Goal: Task Accomplishment & Management: Use online tool/utility

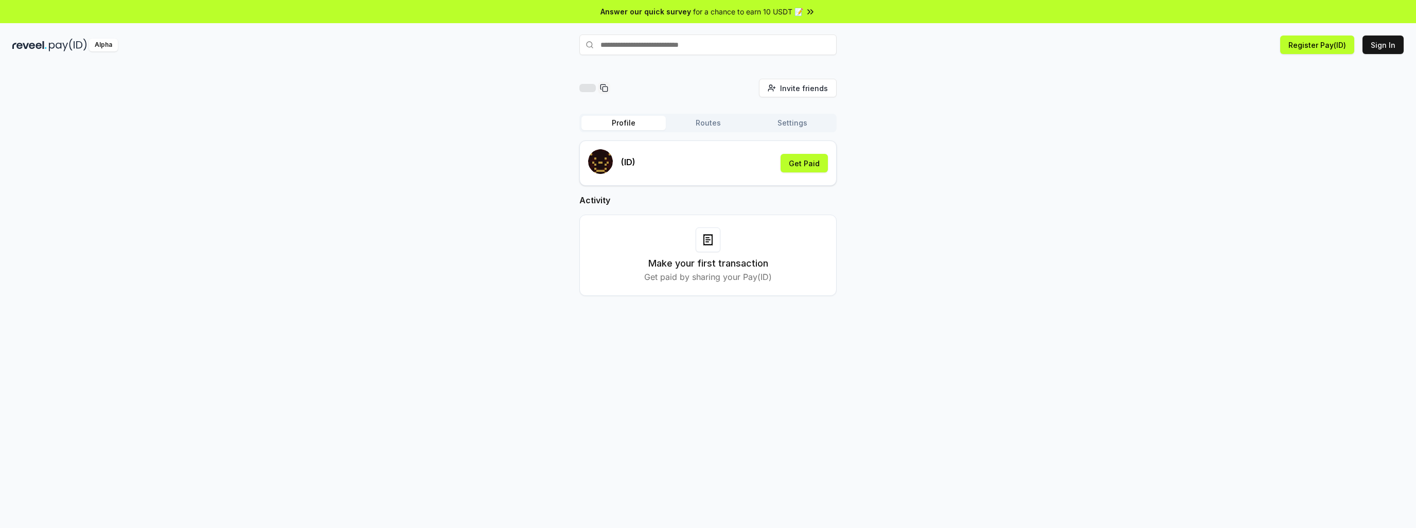
click at [659, 42] on input "text" at bounding box center [708, 44] width 257 height 21
type input "****"
click at [674, 64] on button "cctv Pay" at bounding box center [708, 65] width 257 height 19
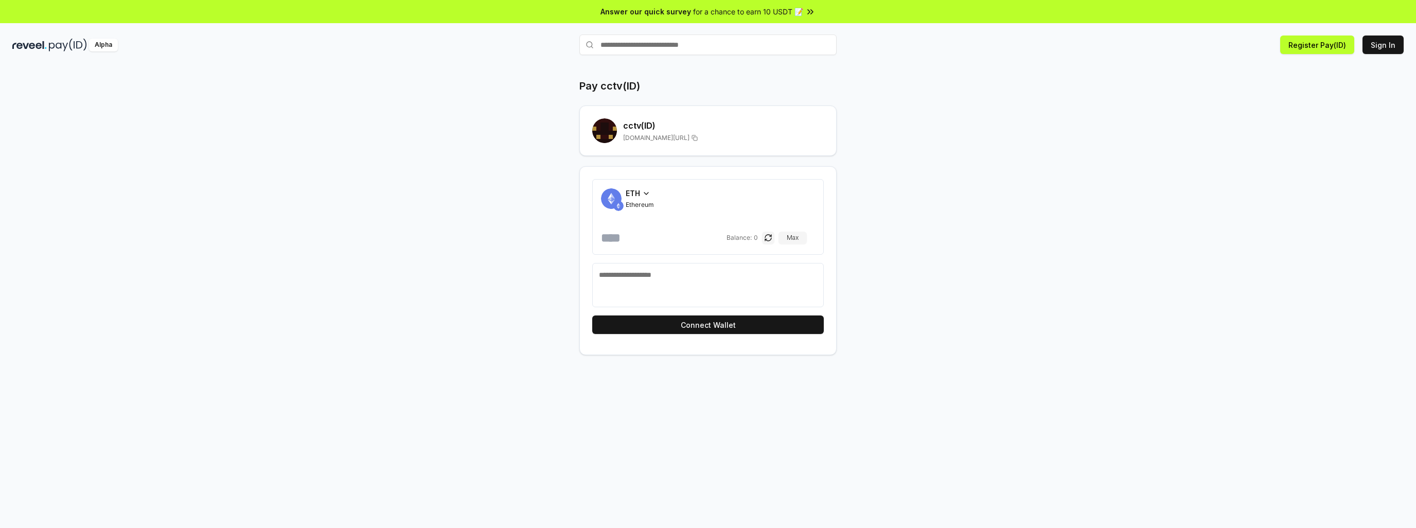
click at [47, 43] on div "Alpha" at bounding box center [244, 45] width 464 height 13
